Goal: Find specific page/section: Find specific page/section

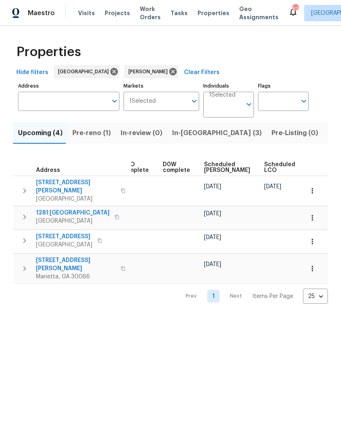
scroll to position [0, 199]
click at [187, 135] on span "In-[GEOGRAPHIC_DATA] (3)" at bounding box center [217, 132] width 90 height 11
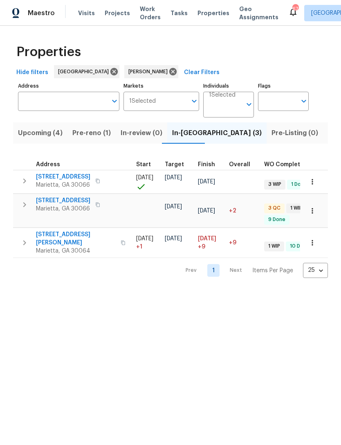
scroll to position [0, 181]
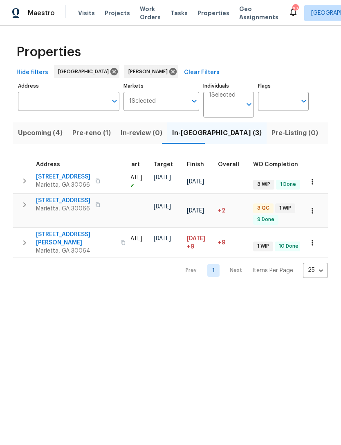
click at [323, 125] on button "Listed (13)" at bounding box center [344, 132] width 43 height 21
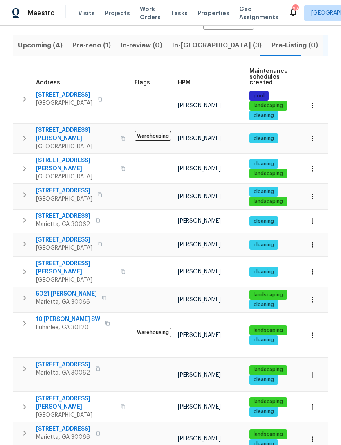
click at [57, 360] on span "[STREET_ADDRESS]" at bounding box center [63, 364] width 54 height 8
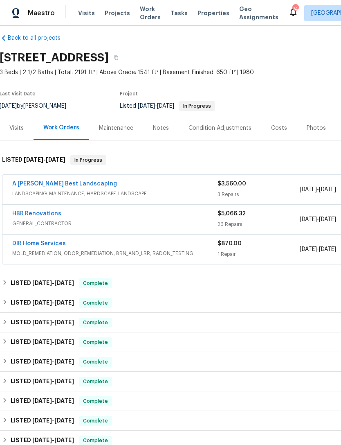
scroll to position [8, 0]
click at [38, 185] on link "A [PERSON_NAME] Best Landscaping" at bounding box center [64, 184] width 105 height 6
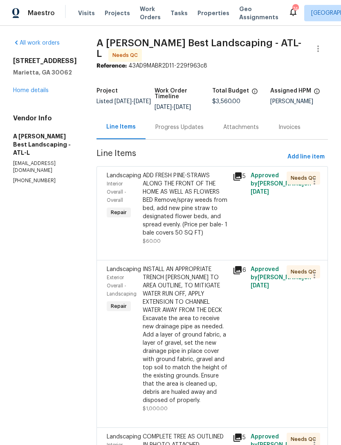
click at [126, 190] on span "Interior Overall - Overall" at bounding box center [117, 191] width 20 height 21
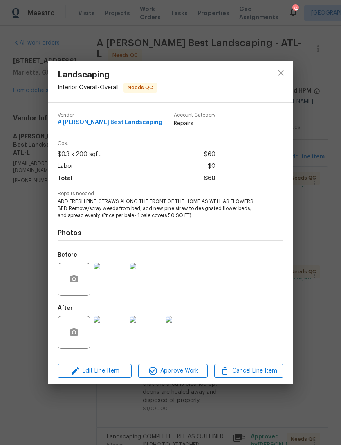
click at [106, 337] on img at bounding box center [110, 332] width 33 height 33
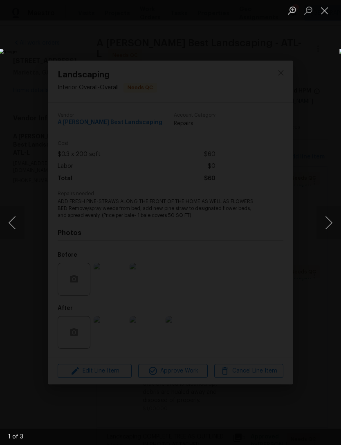
click at [329, 11] on button "Close lightbox" at bounding box center [325, 10] width 16 height 14
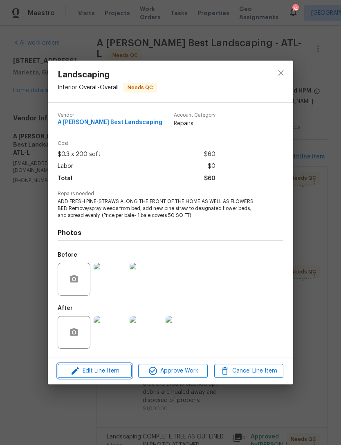
click at [87, 374] on span "Edit Line Item" at bounding box center [94, 371] width 69 height 10
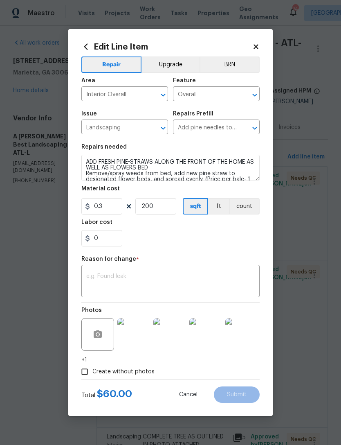
click at [258, 43] on icon at bounding box center [255, 46] width 7 height 7
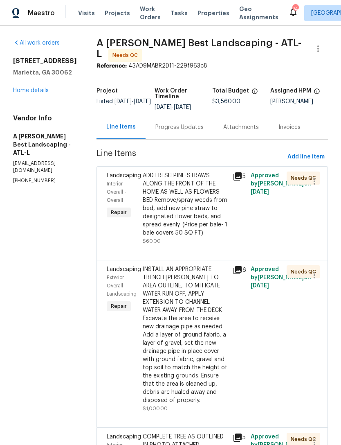
click at [25, 88] on link "Home details" at bounding box center [31, 91] width 36 height 6
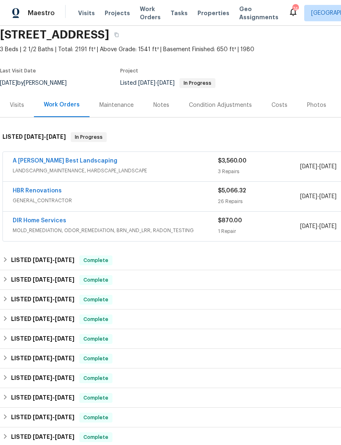
scroll to position [31, 0]
click at [32, 191] on link "HBR Renovations" at bounding box center [37, 190] width 49 height 6
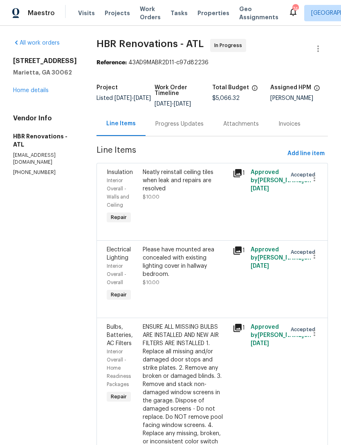
click at [164, 124] on div "Progress Updates" at bounding box center [179, 124] width 48 height 8
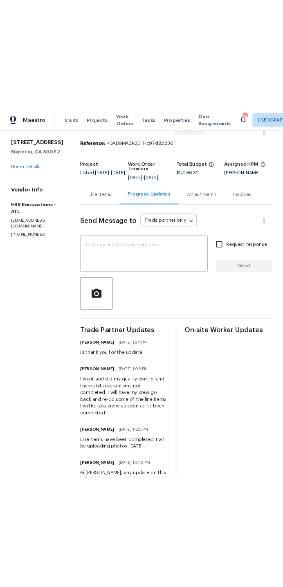
scroll to position [27, 0]
